Goal: Information Seeking & Learning: Understand process/instructions

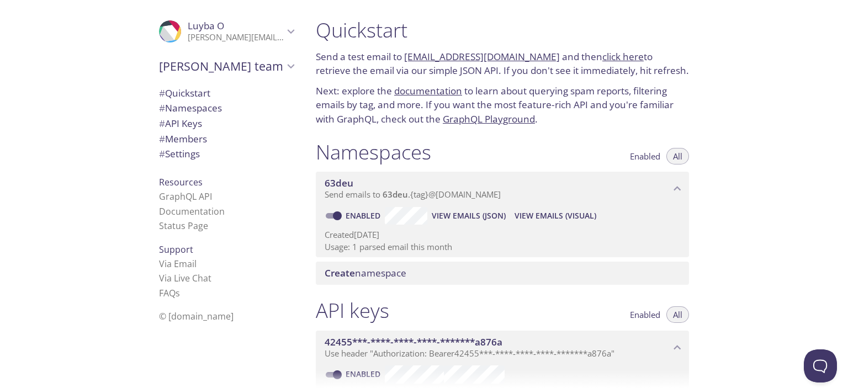
click at [614, 55] on link "click here" at bounding box center [623, 56] width 41 height 13
click at [209, 110] on span "# Namespaces" at bounding box center [190, 108] width 63 height 13
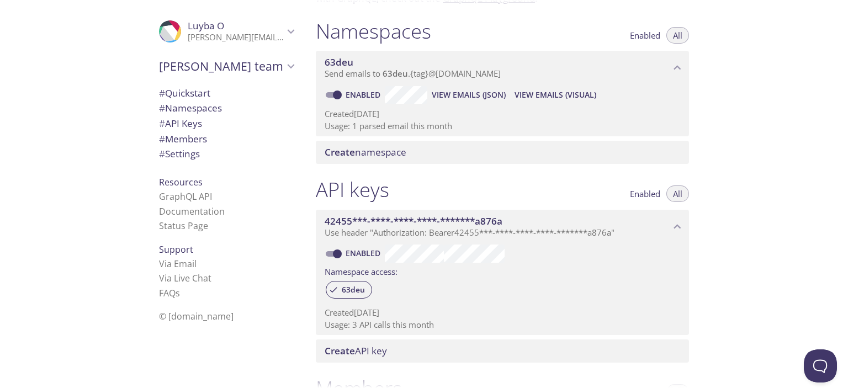
scroll to position [66, 0]
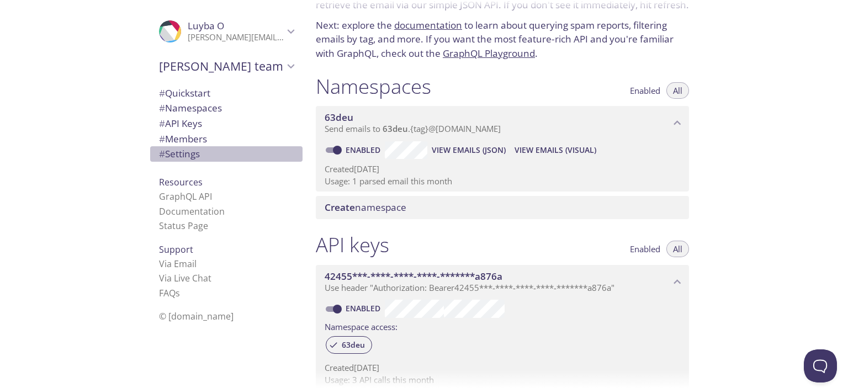
click at [186, 158] on span "# Settings" at bounding box center [179, 153] width 41 height 13
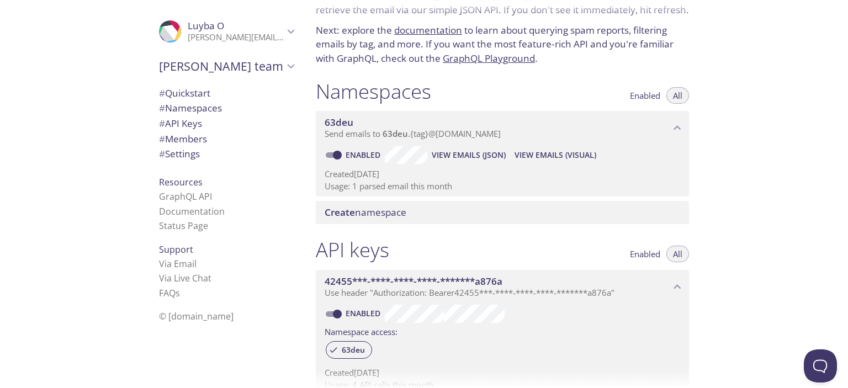
scroll to position [10, 0]
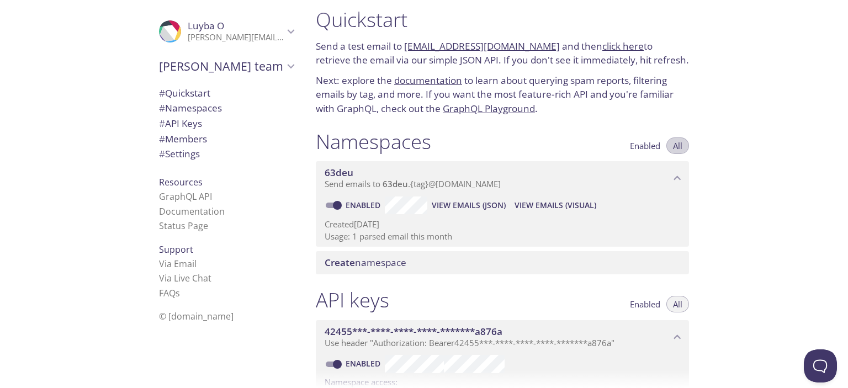
click at [683, 145] on button "All" at bounding box center [678, 146] width 23 height 17
drag, startPoint x: 404, startPoint y: 44, endPoint x: 542, endPoint y: 48, distance: 138.1
click at [542, 48] on p "Send a test email to [EMAIL_ADDRESS][DOMAIN_NAME] and then click here to retrie…" at bounding box center [502, 53] width 373 height 28
copy link "[EMAIL_ADDRESS][DOMAIN_NAME]"
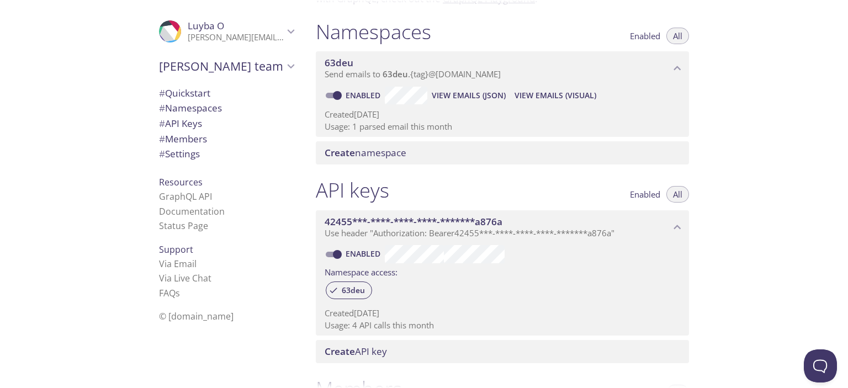
scroll to position [121, 0]
copy link "[EMAIL_ADDRESS][DOMAIN_NAME]"
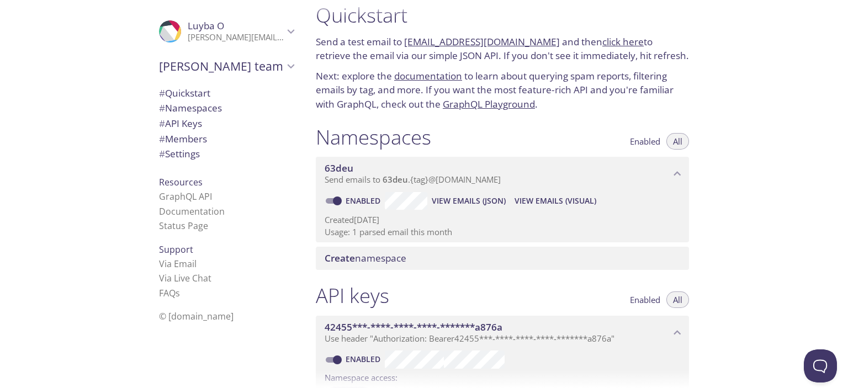
scroll to position [0, 0]
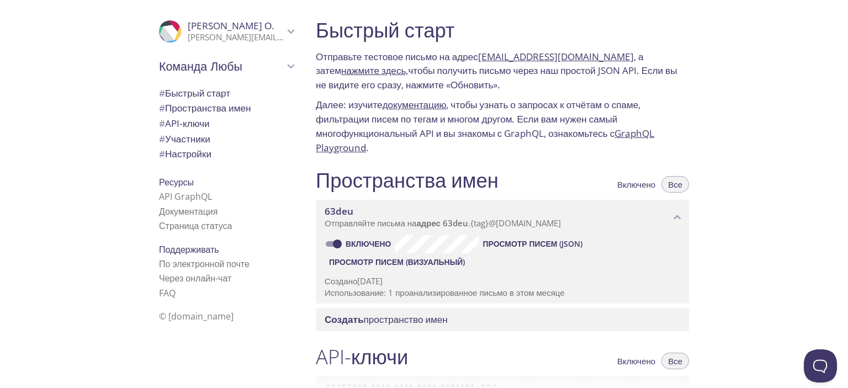
click at [190, 141] on font "Участники" at bounding box center [187, 139] width 45 height 13
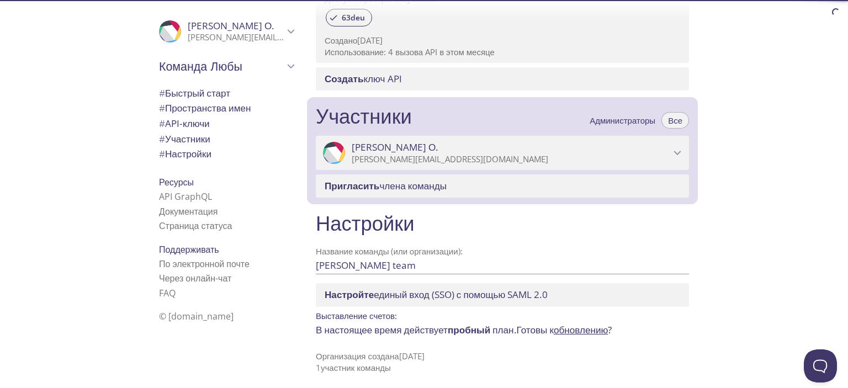
scroll to position [443, 0]
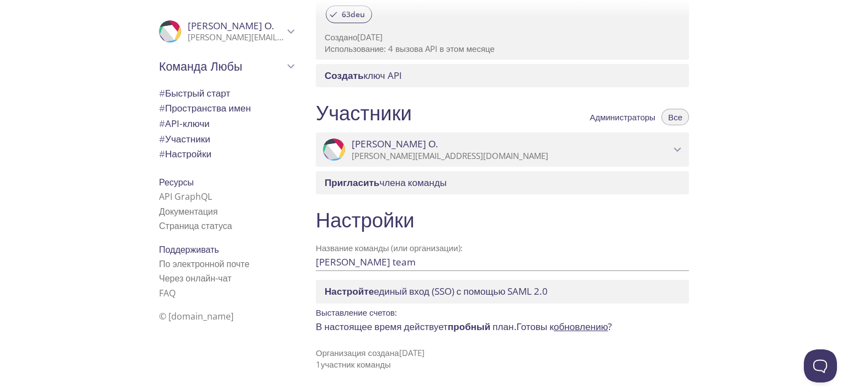
click at [190, 155] on font "Настройки" at bounding box center [188, 153] width 46 height 13
click at [201, 108] on font "Пространства имен" at bounding box center [208, 108] width 86 height 13
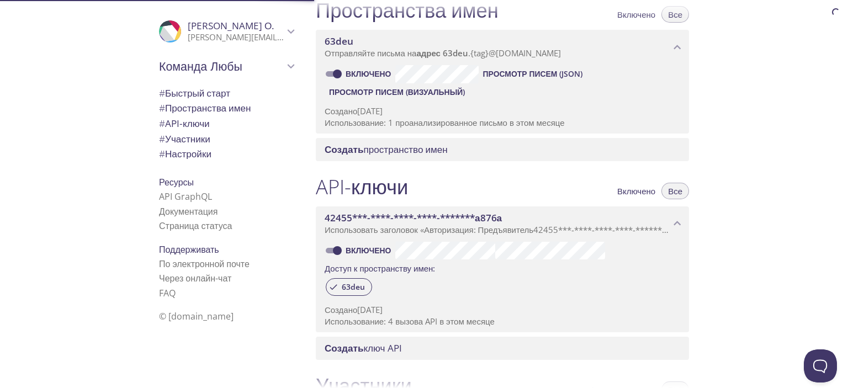
scroll to position [168, 0]
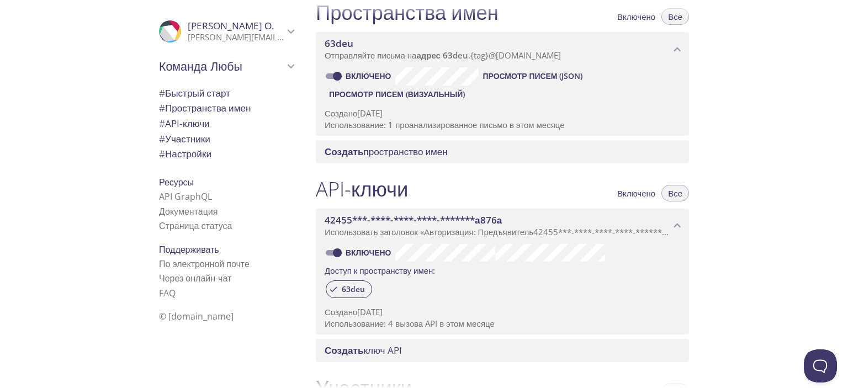
click at [455, 125] on font "Использование: 1 проанализированное письмо в этом месяце" at bounding box center [445, 124] width 240 height 11
click at [457, 121] on font "Использование: 1 проанализированное письмо в этом месяце" at bounding box center [445, 124] width 240 height 11
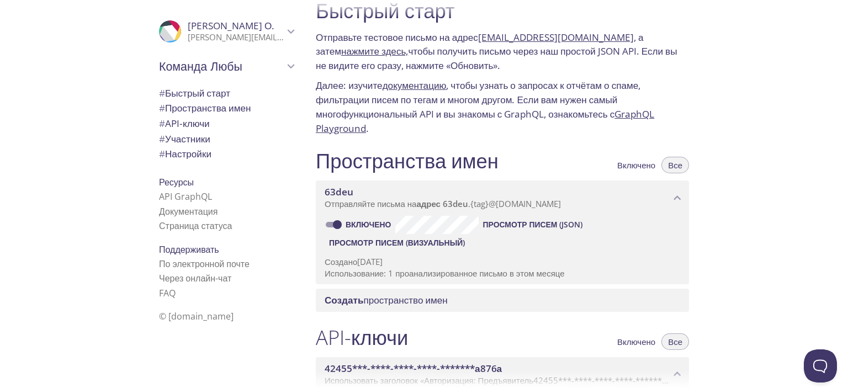
scroll to position [0, 0]
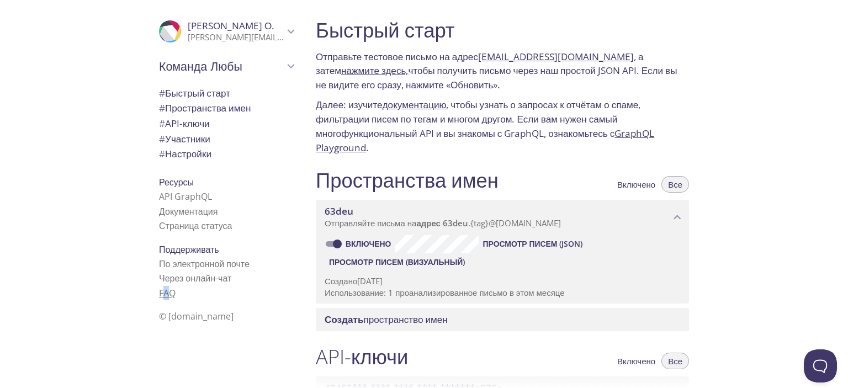
click at [159, 293] on font "FAQ" at bounding box center [167, 293] width 17 height 12
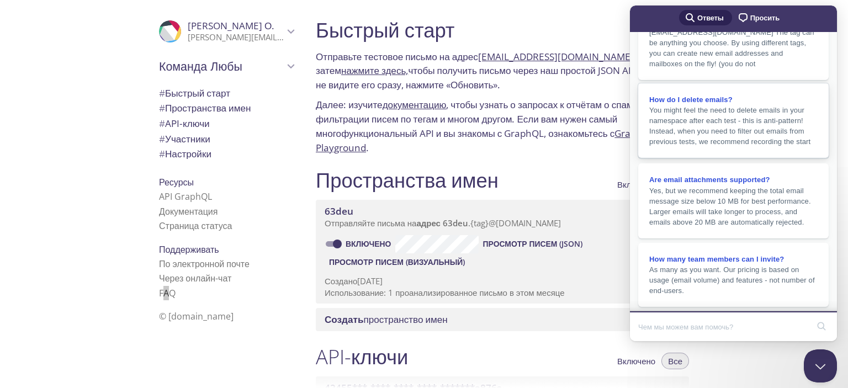
scroll to position [194, 0]
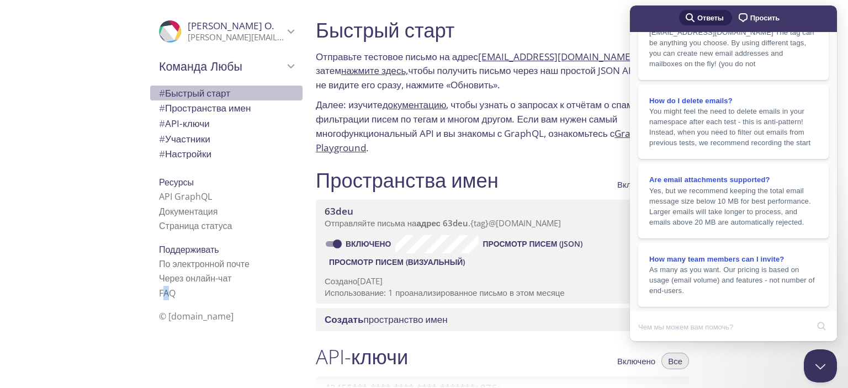
click at [194, 93] on font "Быстрый старт" at bounding box center [197, 93] width 65 height 13
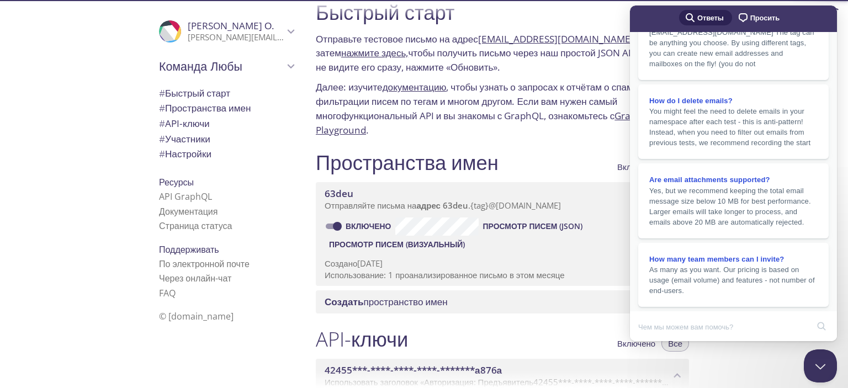
click at [532, 135] on p "Далее: изучите документацию , чтобы узнать о запросах к отчётам о спаме, фильтр…" at bounding box center [502, 108] width 373 height 57
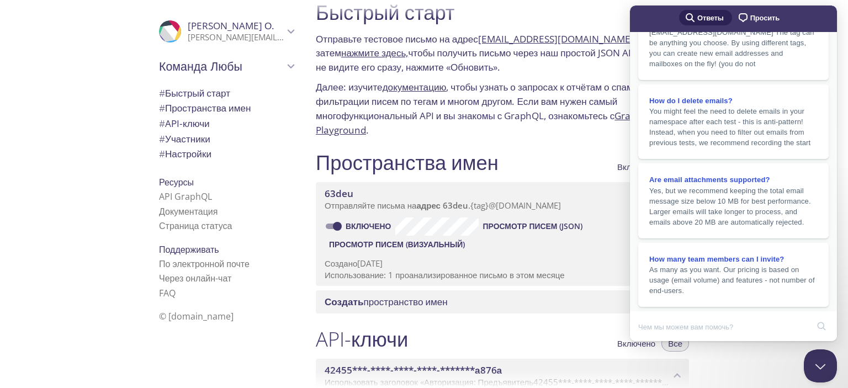
click at [362, 54] on font "нажмите здесь," at bounding box center [374, 52] width 67 height 13
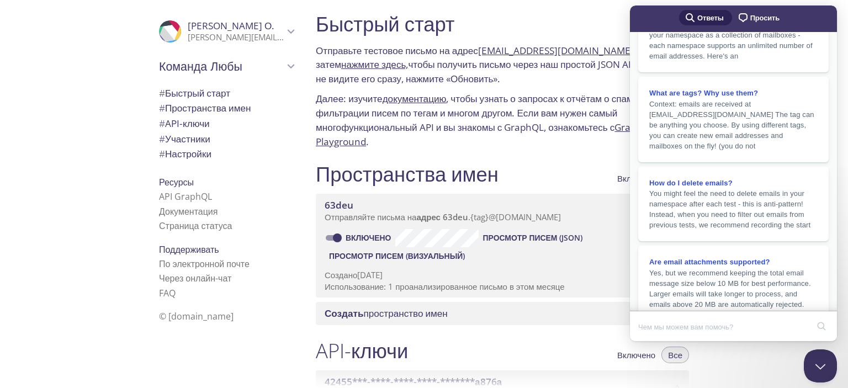
scroll to position [0, 0]
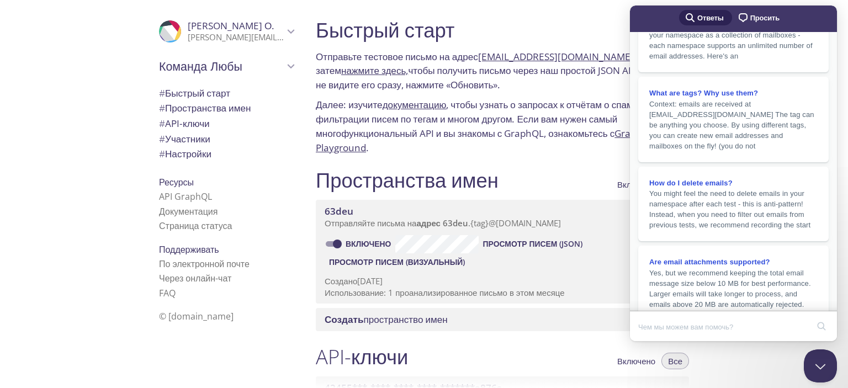
click at [506, 94] on div "Быстрый старт Отправьте тестовое письмо на адрес [EMAIL_ADDRESS][DOMAIN_NAME] ,…" at bounding box center [502, 86] width 391 height 150
click at [605, 17] on div at bounding box center [424, 9] width 848 height 18
click at [814, 365] on button "Close Beacon popover" at bounding box center [818, 363] width 33 height 33
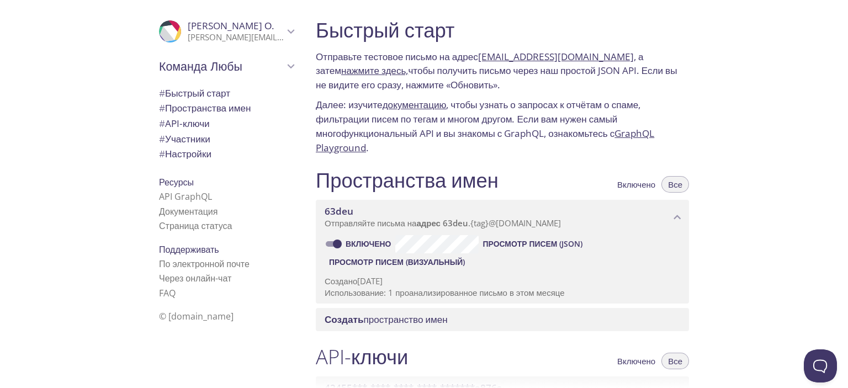
click at [284, 31] on icon "Люба О." at bounding box center [291, 31] width 14 height 14
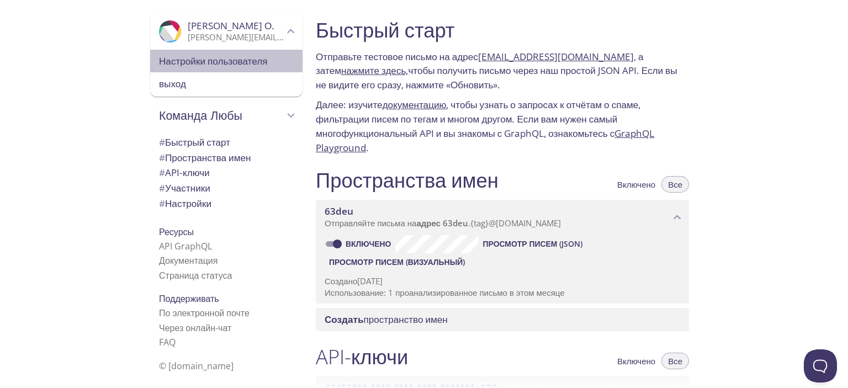
click at [270, 61] on span "Настройки пользователя" at bounding box center [226, 61] width 135 height 14
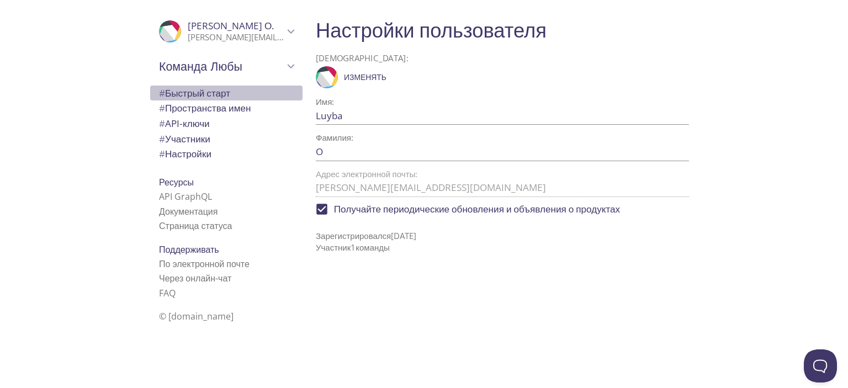
click at [224, 94] on font "Быстрый старт" at bounding box center [197, 93] width 65 height 13
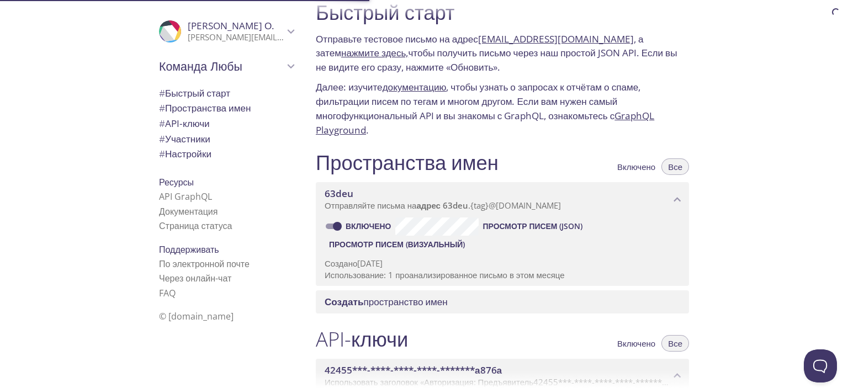
click at [227, 107] on font "Пространства имен" at bounding box center [208, 108] width 86 height 13
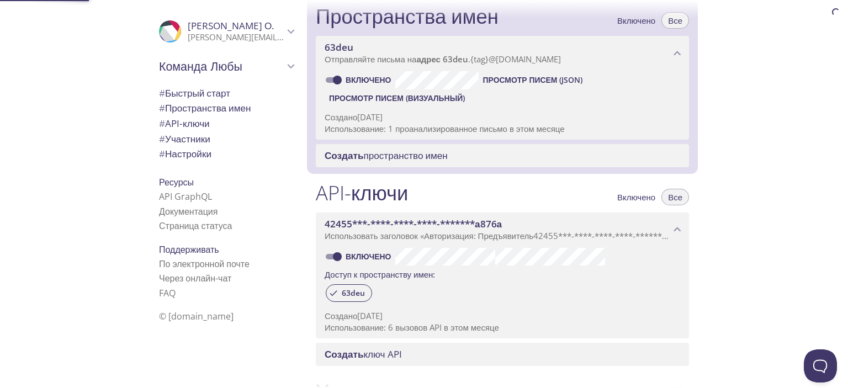
scroll to position [168, 0]
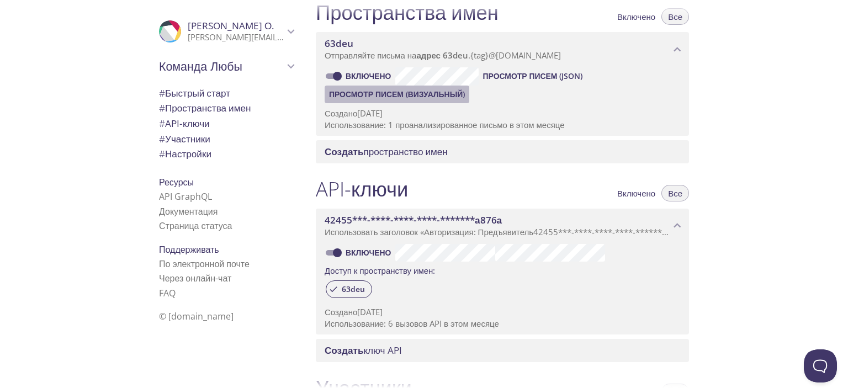
click at [450, 97] on font "Просмотр писем (визуальный)" at bounding box center [397, 94] width 136 height 10
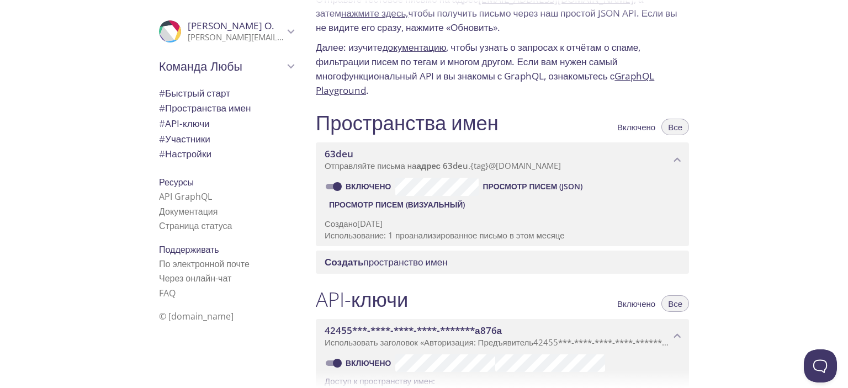
scroll to position [2, 0]
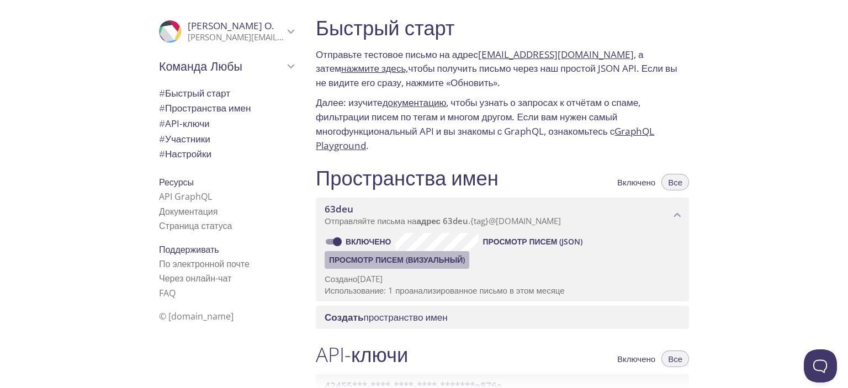
click at [436, 261] on font "Просмотр писем (визуальный)" at bounding box center [397, 260] width 136 height 10
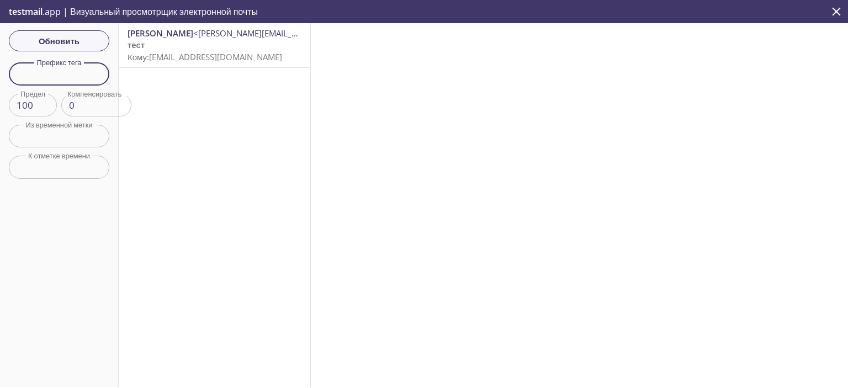
click at [82, 75] on input "text" at bounding box center [59, 73] width 101 height 23
type input "code"
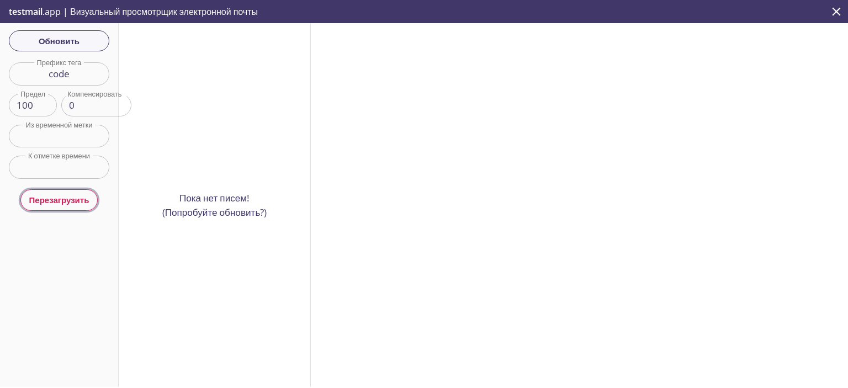
click at [77, 203] on font "Перезагрузить" at bounding box center [59, 199] width 60 height 11
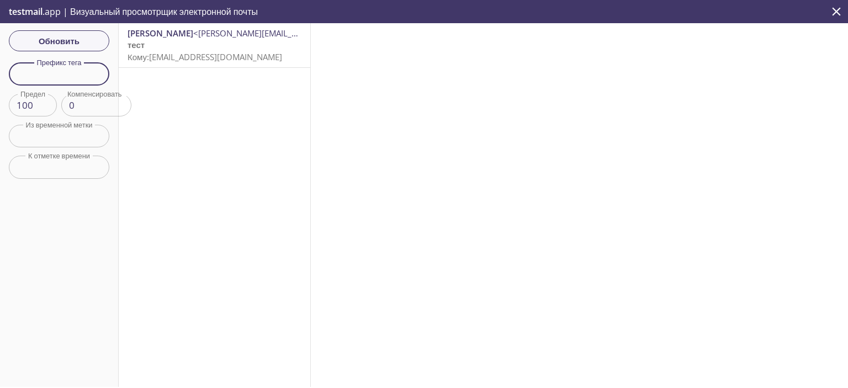
click at [79, 82] on input "text" at bounding box center [59, 73] width 101 height 23
click at [85, 40] on span "Обновить" at bounding box center [59, 41] width 83 height 14
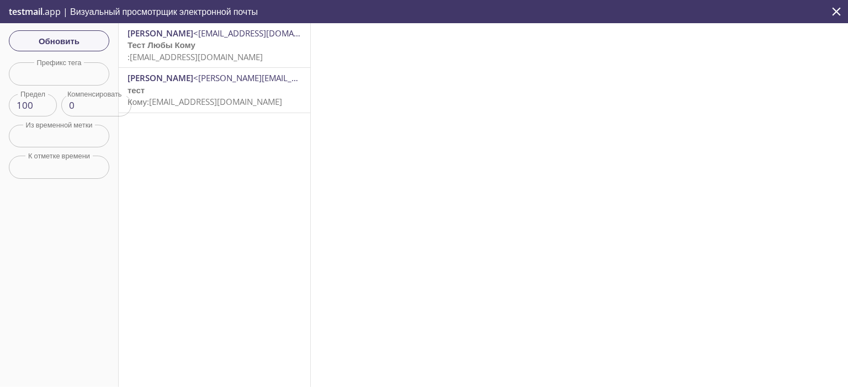
drag, startPoint x: 212, startPoint y: 86, endPoint x: 171, endPoint y: 161, distance: 85.5
click at [171, 161] on div "[PERSON_NAME] <[EMAIL_ADDRESS][DOMAIN_NAME]> Тест Любы Кому : [EMAIL_ADDRESS][D…" at bounding box center [215, 205] width 192 height 364
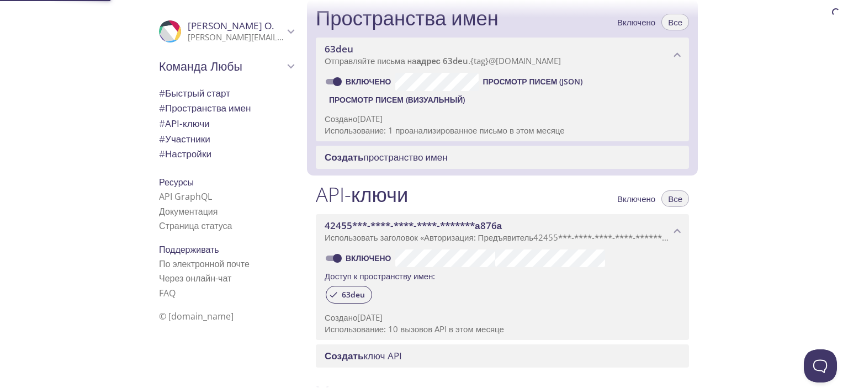
scroll to position [168, 0]
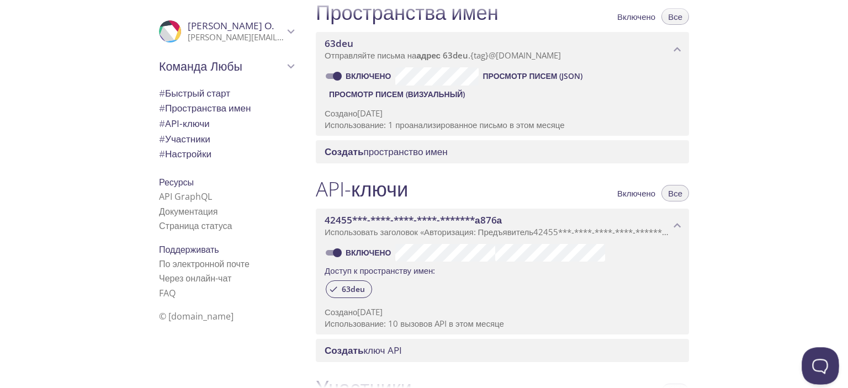
click at [816, 362] on button "Open Beacon popover" at bounding box center [818, 363] width 33 height 33
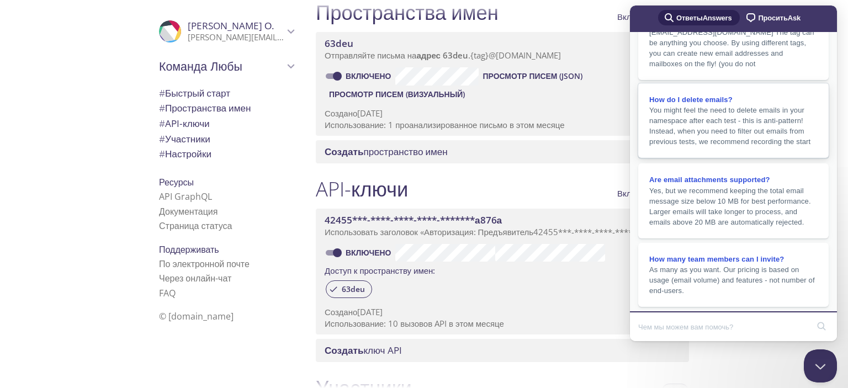
scroll to position [194, 0]
click at [690, 96] on span "How do I delete emails?" at bounding box center [690, 100] width 83 height 8
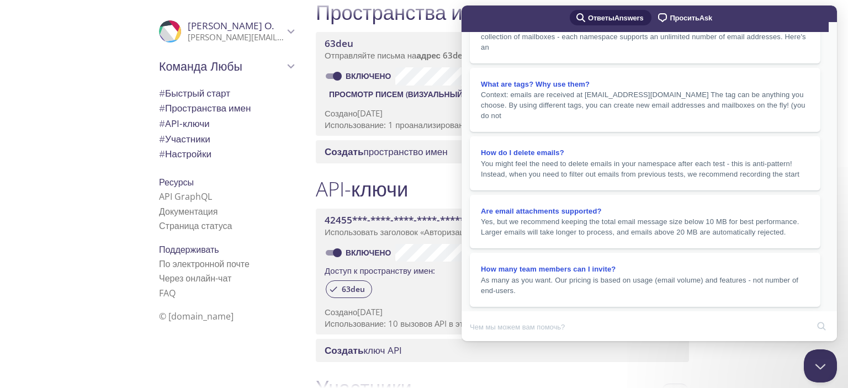
scroll to position [6, 0]
drag, startPoint x: 487, startPoint y: 97, endPoint x: 577, endPoint y: 256, distance: 182.5
copy div "Instead, when you need to filter out emails from previous tests, we recommend r…"
click at [482, 342] on button "Close" at bounding box center [472, 349] width 20 height 14
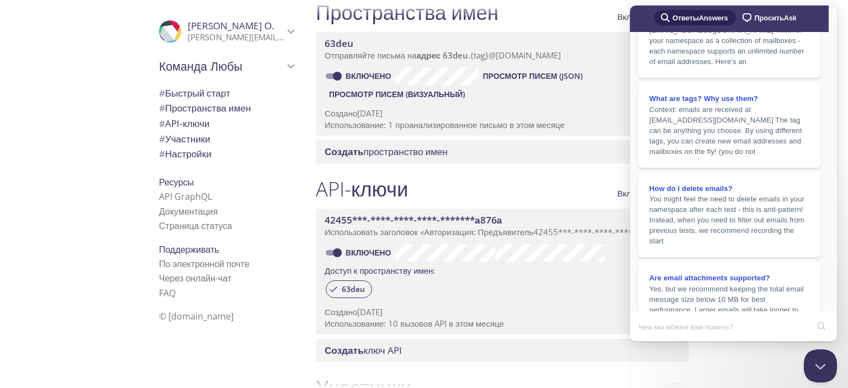
scroll to position [99, 0]
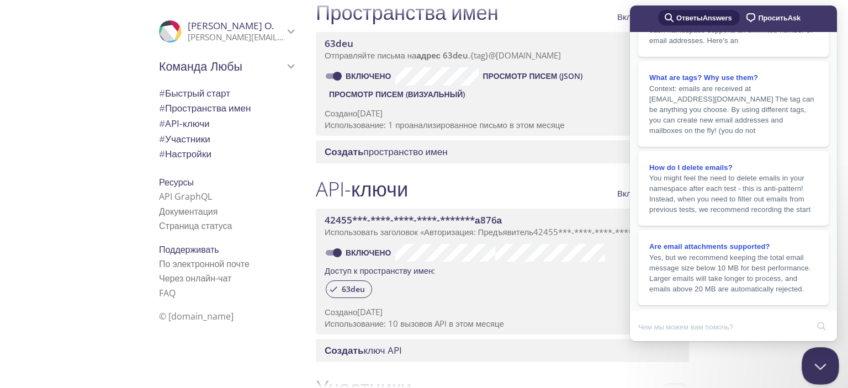
click at [820, 364] on button "Close Beacon popover" at bounding box center [818, 363] width 33 height 33
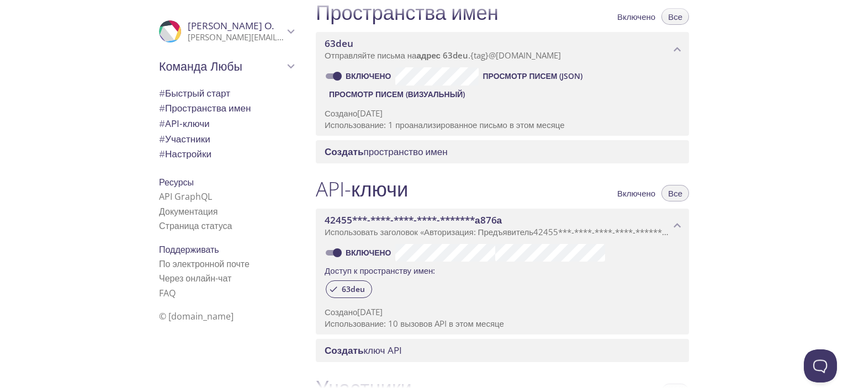
click at [772, 221] on div "Быстрый старт Отправьте тестовое письмо на адрес [EMAIL_ADDRESS][DOMAIN_NAME] ,…" at bounding box center [577, 194] width 541 height 388
